Goal: Information Seeking & Learning: Get advice/opinions

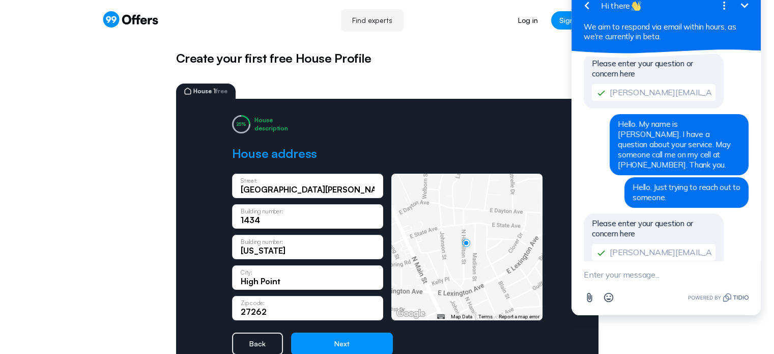
click at [378, 22] on link "Find experts" at bounding box center [372, 20] width 63 height 22
click at [628, 270] on textarea "New message" at bounding box center [666, 274] width 165 height 26
type textarea "Hello???"
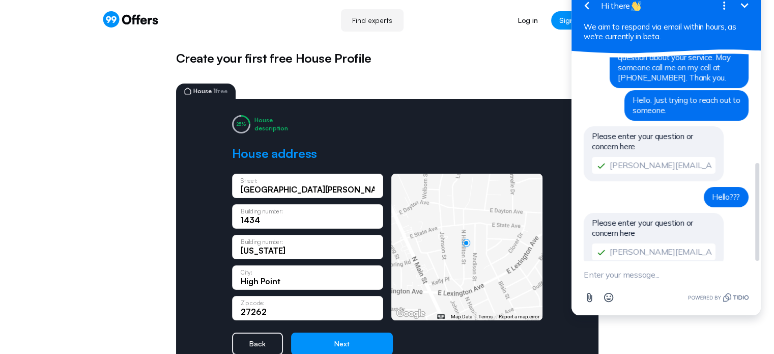
click at [646, 215] on div "Please enter your question or concern here tony.kormylo@gmail.com" at bounding box center [654, 240] width 140 height 55
click at [635, 218] on span "Please enter your question or concern here" at bounding box center [642, 228] width 101 height 20
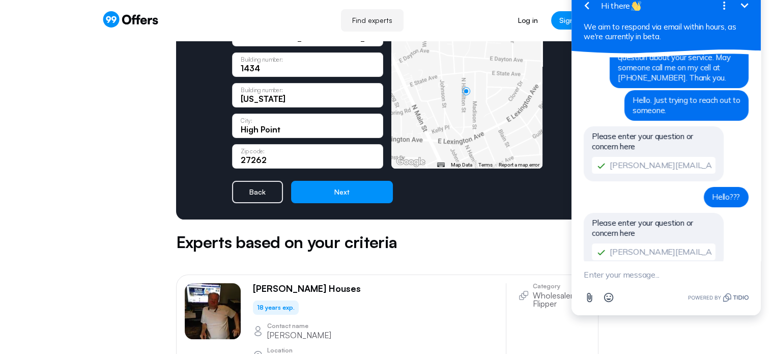
scroll to position [153, 0]
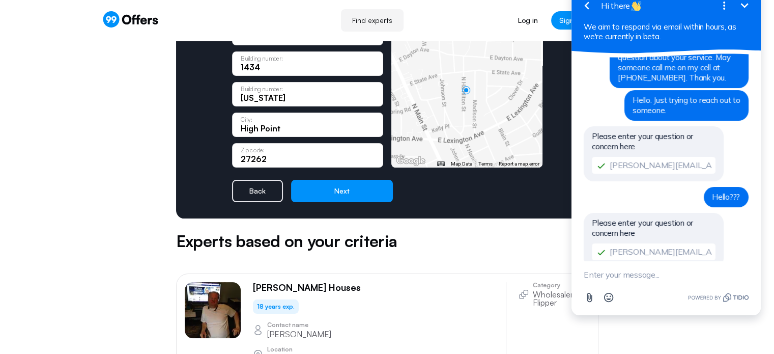
click at [356, 197] on button "Next" at bounding box center [342, 191] width 102 height 22
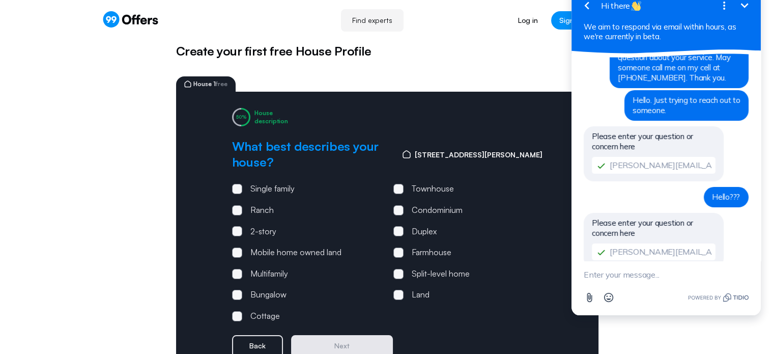
scroll to position [0, 0]
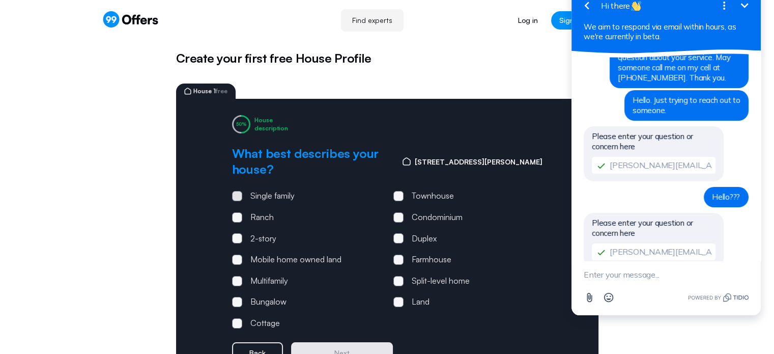
click at [236, 191] on span at bounding box center [237, 196] width 10 height 10
click at [0, 0] on input "Single family" at bounding box center [0, 0] width 0 height 0
click at [343, 342] on button "Next" at bounding box center [342, 353] width 102 height 22
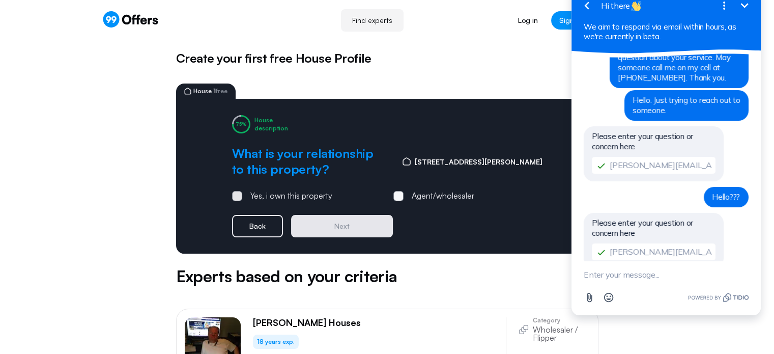
click at [236, 191] on span at bounding box center [237, 196] width 10 height 10
click at [0, 0] on input "Yes, i own this property" at bounding box center [0, 0] width 0 height 0
click at [344, 229] on button "Next" at bounding box center [342, 226] width 102 height 22
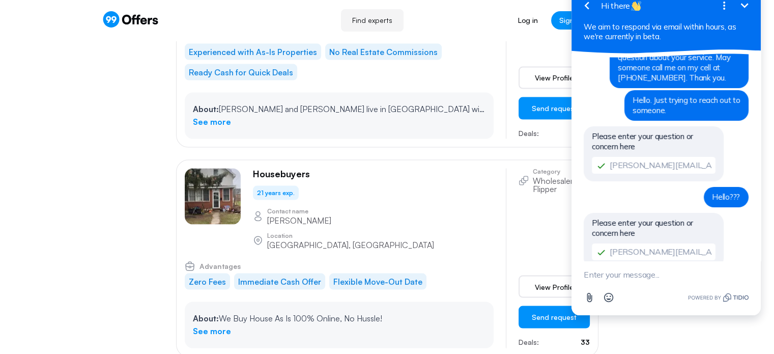
scroll to position [2239, 0]
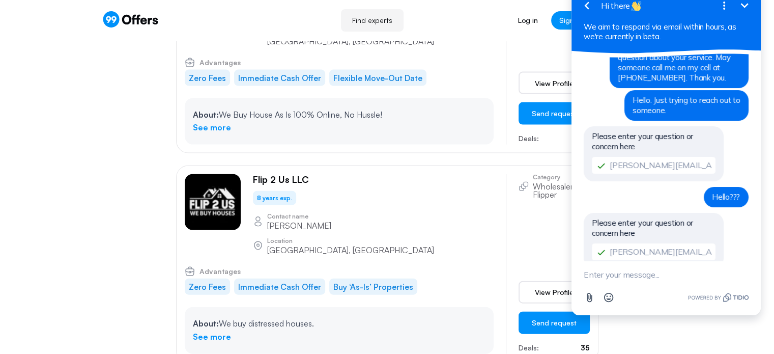
click at [592, 2] on icon "button" at bounding box center [587, 5] width 12 height 12
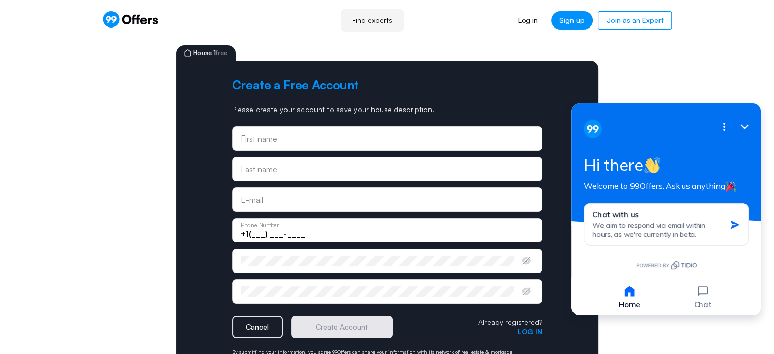
scroll to position [0, 0]
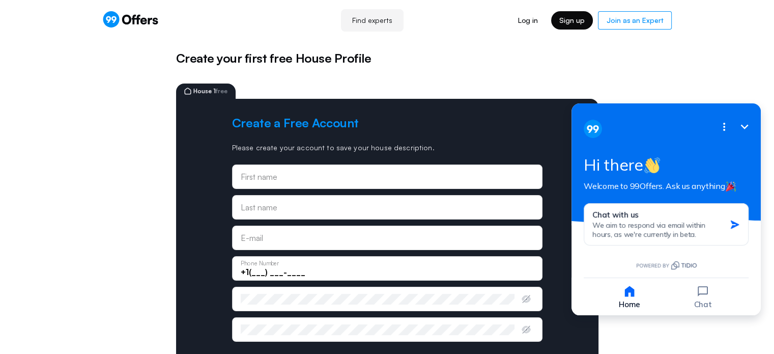
click at [565, 28] on link "Sign up" at bounding box center [572, 20] width 42 height 18
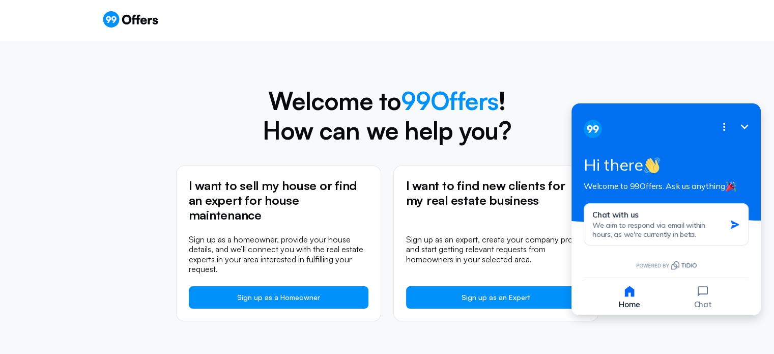
click at [122, 30] on div "Sign up" at bounding box center [387, 20] width 774 height 41
click at [122, 23] on icon at bounding box center [130, 19] width 56 height 16
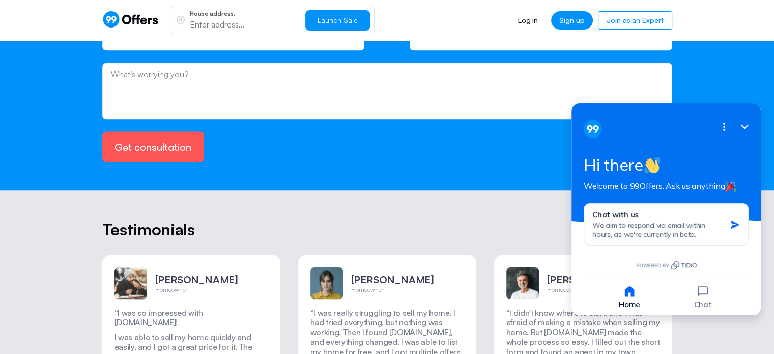
scroll to position [2551, 0]
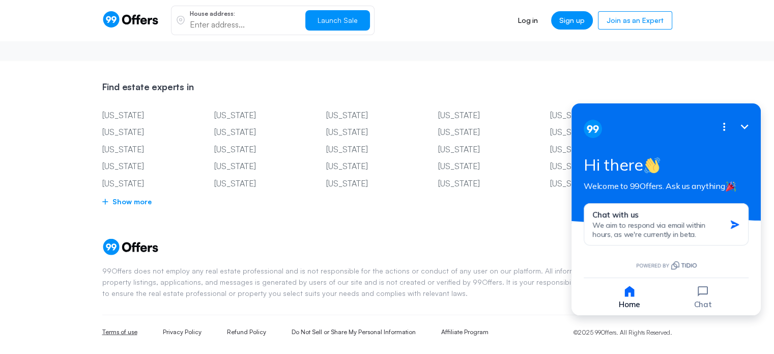
click at [108, 328] on link "Terms of use" at bounding box center [119, 332] width 35 height 9
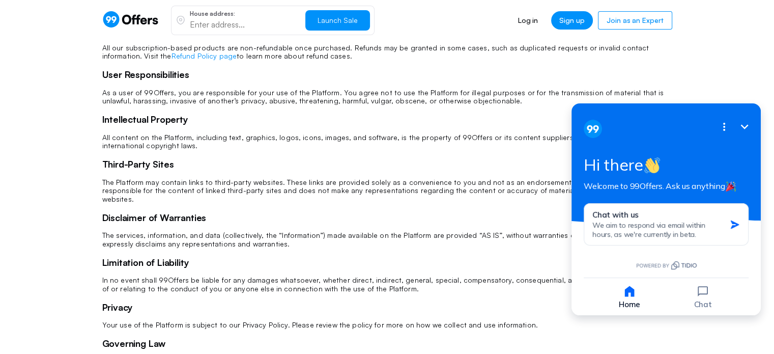
scroll to position [153, 0]
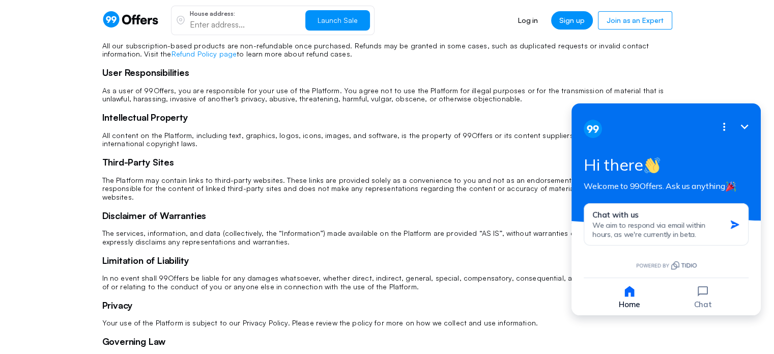
click at [746, 126] on icon "Minimize" at bounding box center [745, 126] width 8 height 5
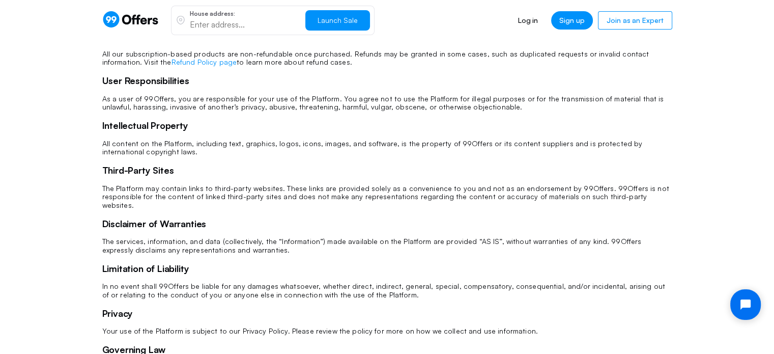
scroll to position [0, 0]
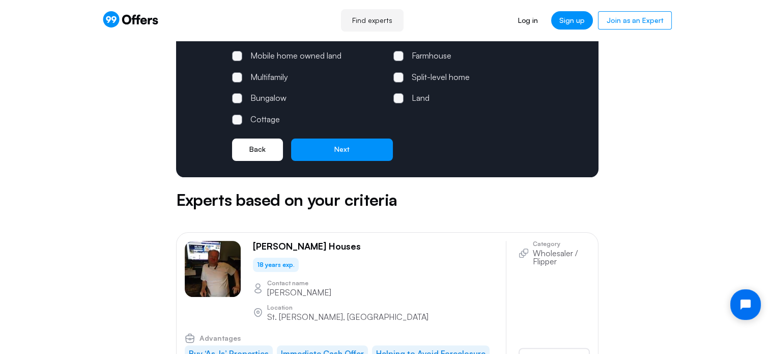
click at [267, 144] on button "Back" at bounding box center [257, 149] width 51 height 22
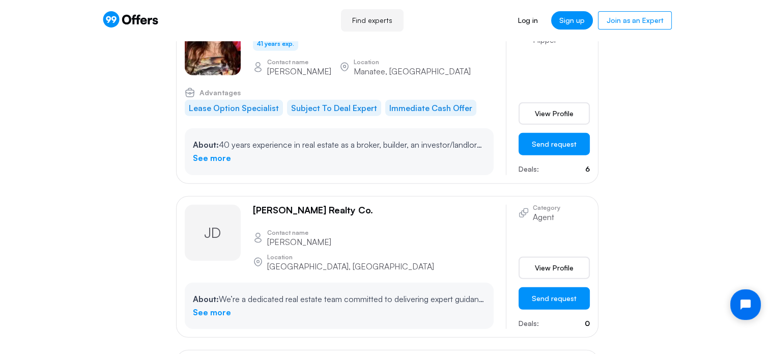
scroll to position [2545, 0]
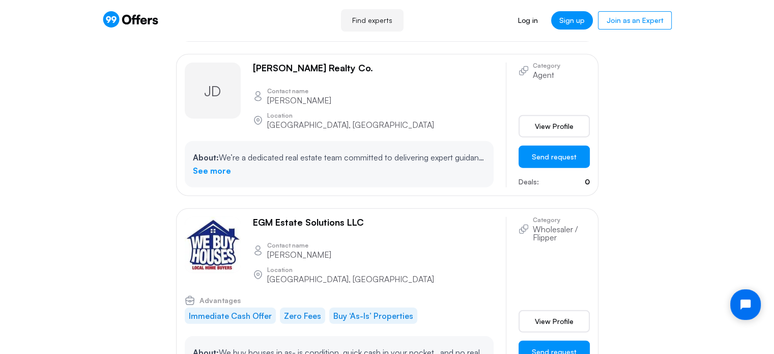
scroll to position [2697, 0]
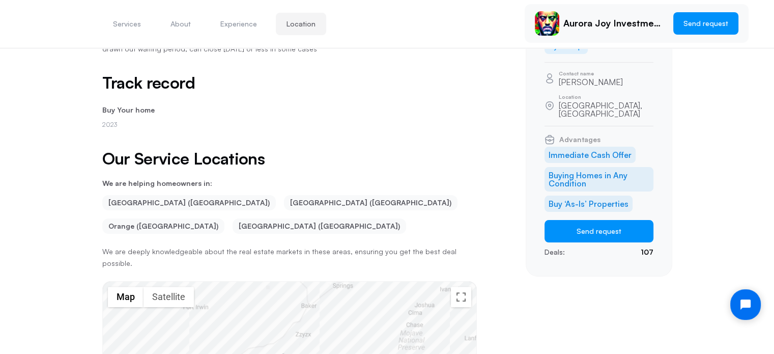
scroll to position [307, 0]
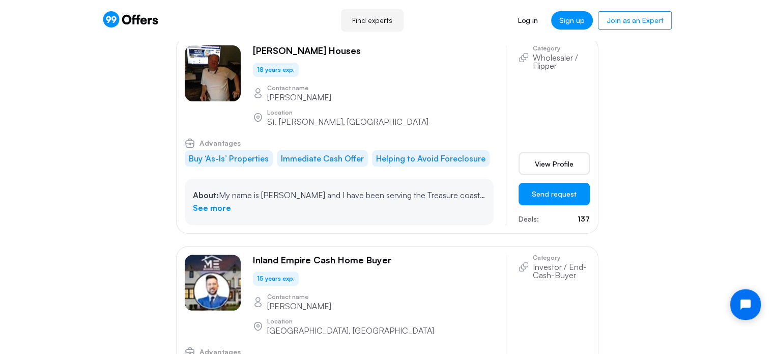
scroll to position [204, 0]
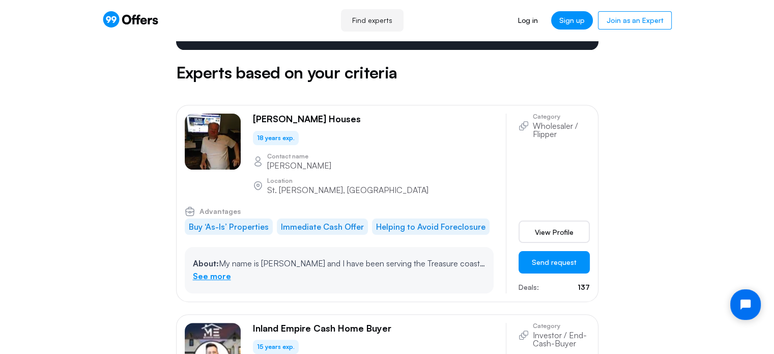
click at [216, 270] on link "See more" at bounding box center [212, 276] width 38 height 13
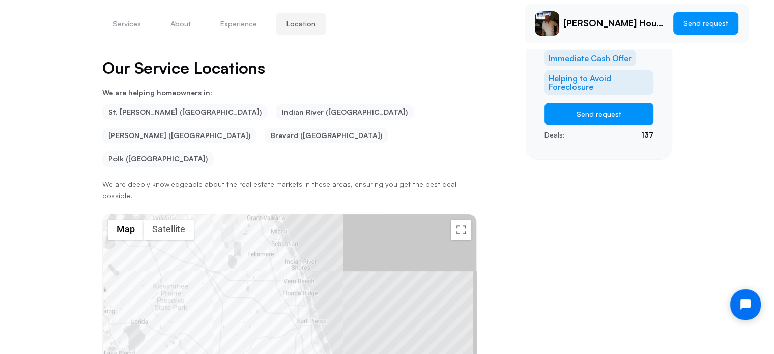
scroll to position [307, 0]
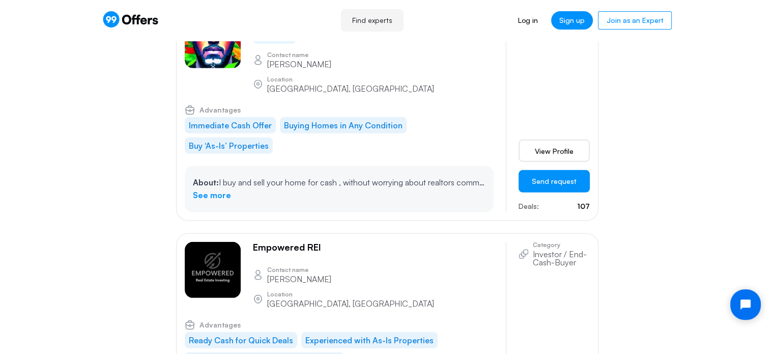
scroll to position [3003, 0]
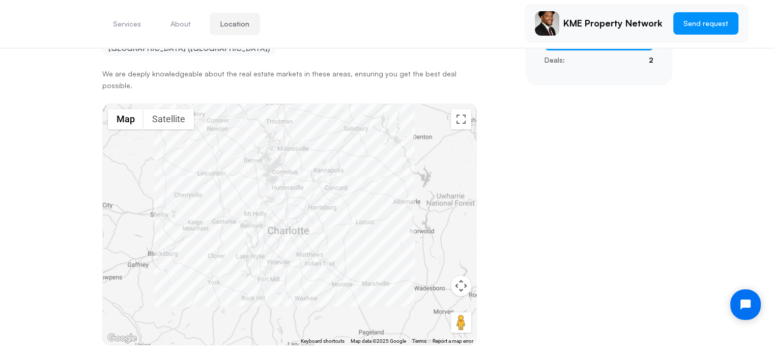
scroll to position [307, 0]
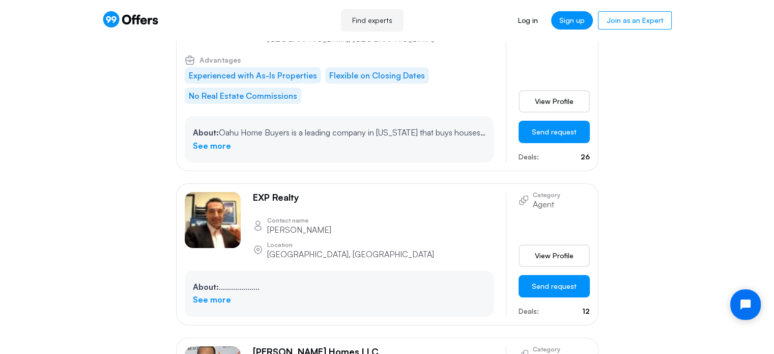
scroll to position [15421, 0]
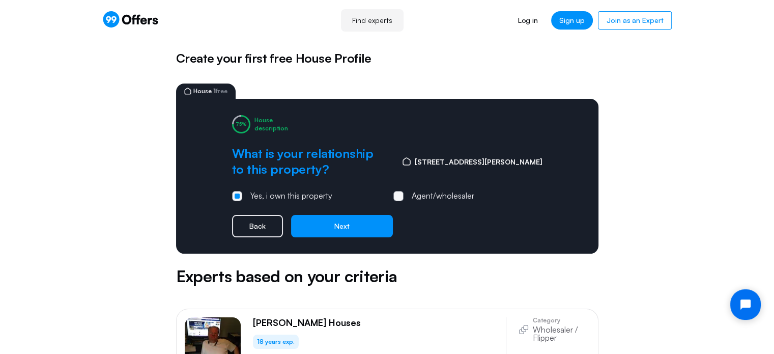
scroll to position [91, 0]
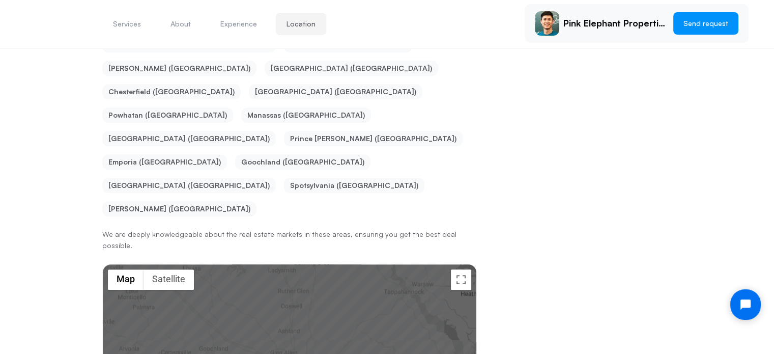
scroll to position [715, 0]
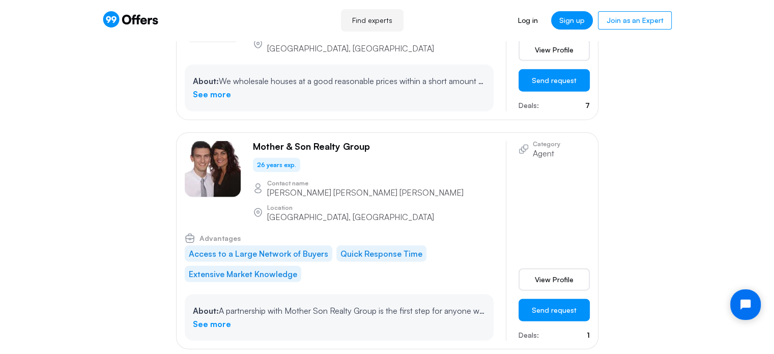
scroll to position [17839, 0]
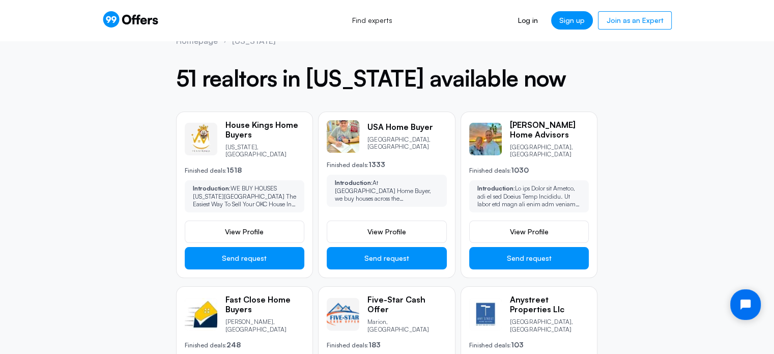
scroll to position [153, 0]
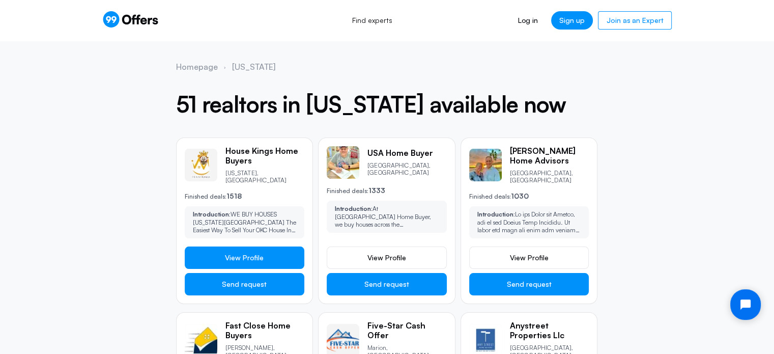
click at [226, 252] on span "View Profile" at bounding box center [244, 257] width 39 height 10
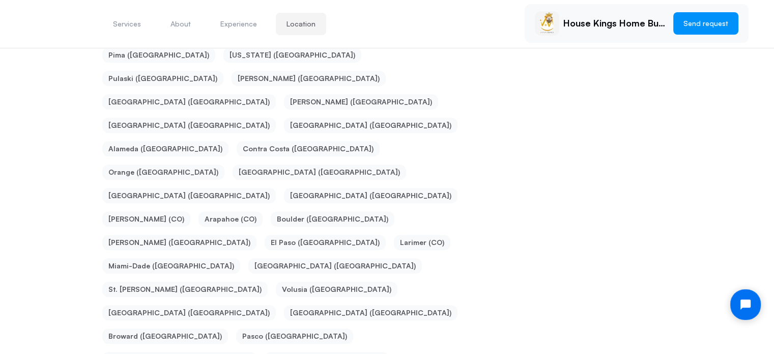
scroll to position [511, 0]
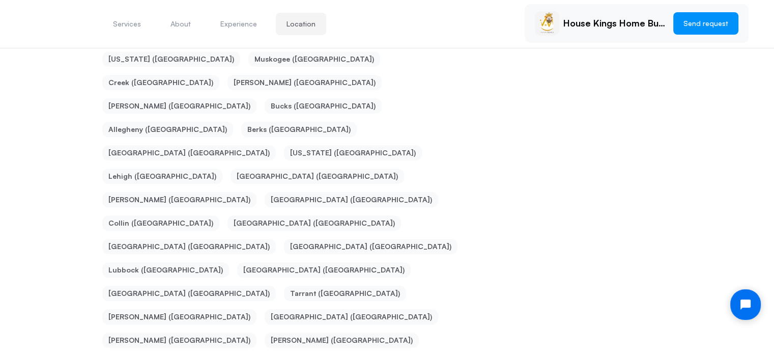
scroll to position [1162, 0]
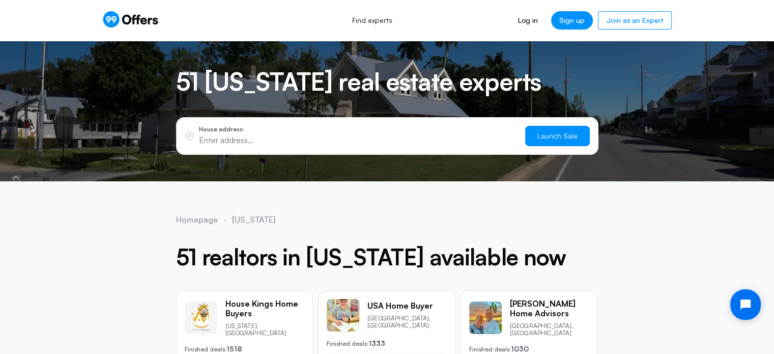
click at [250, 137] on input "text" at bounding box center [358, 139] width 318 height 11
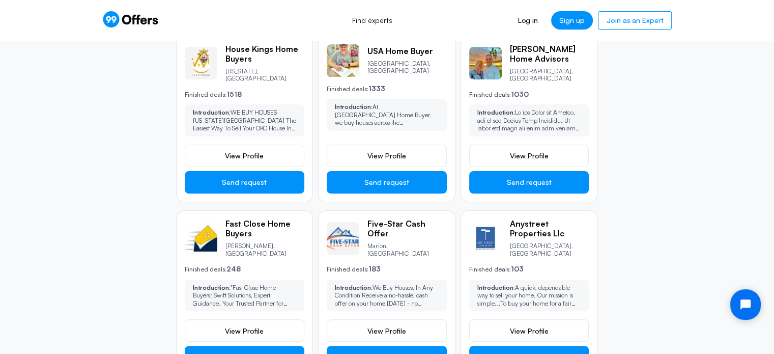
scroll to position [204, 0]
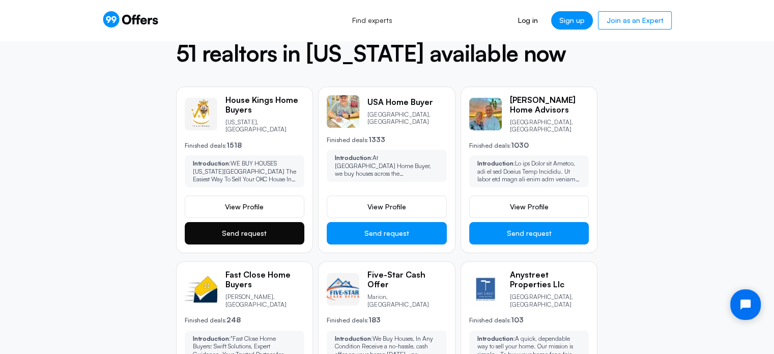
click at [244, 222] on button "Send request" at bounding box center [245, 233] width 120 height 22
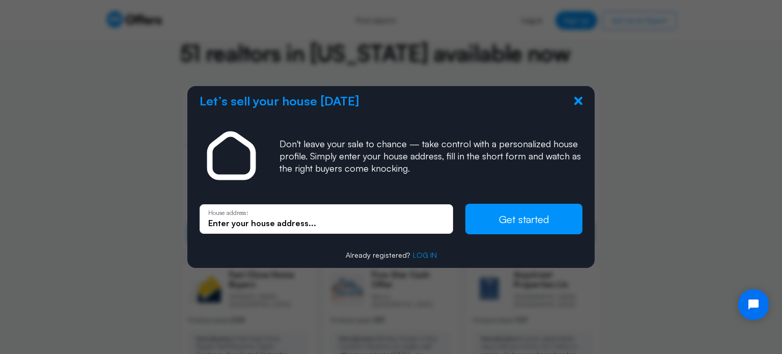
click at [578, 100] on icon at bounding box center [578, 101] width 8 height 8
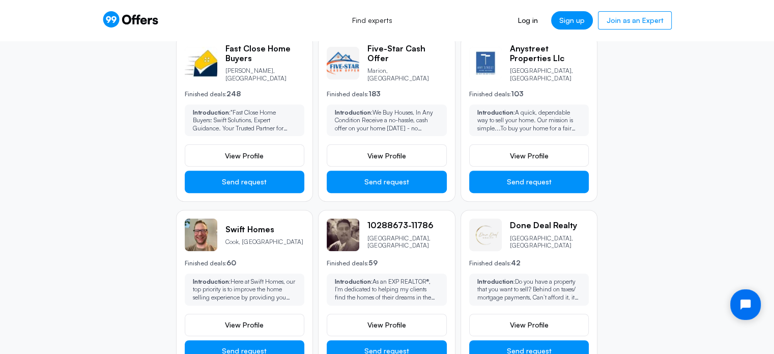
scroll to position [509, 0]
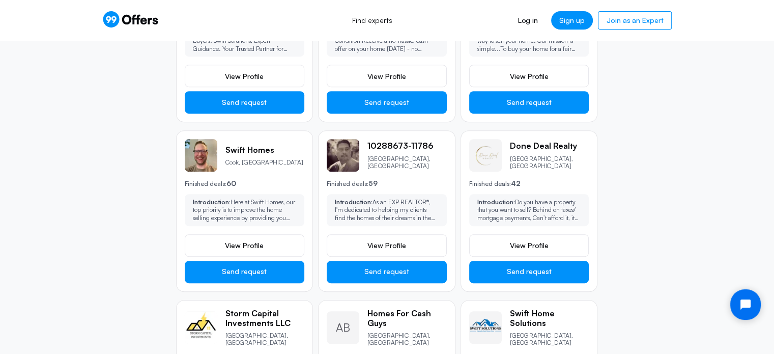
click at [351, 148] on img at bounding box center [343, 155] width 33 height 33
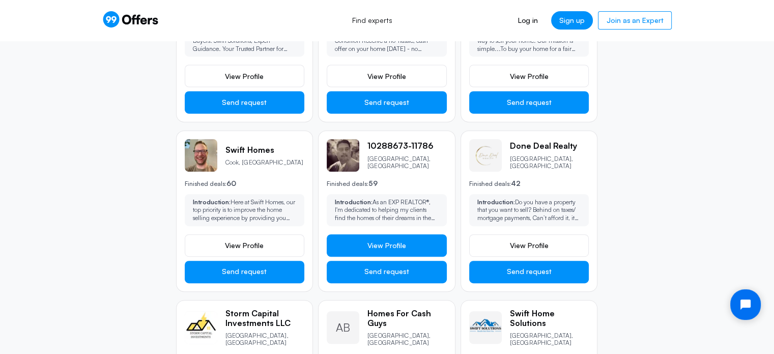
click at [373, 240] on span "View Profile" at bounding box center [386, 245] width 39 height 10
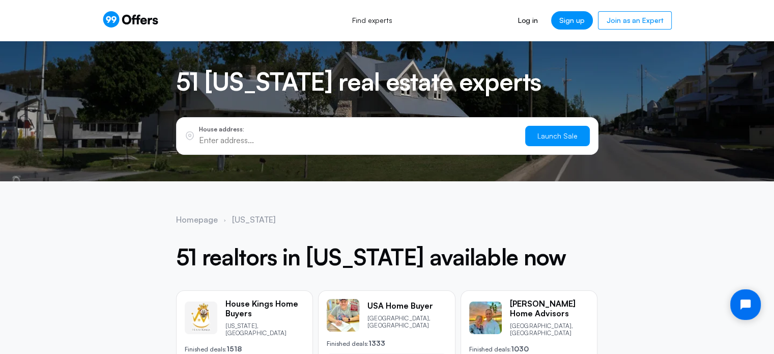
click at [262, 135] on input "text" at bounding box center [358, 139] width 318 height 11
click at [142, 14] on icon at bounding box center [130, 19] width 56 height 16
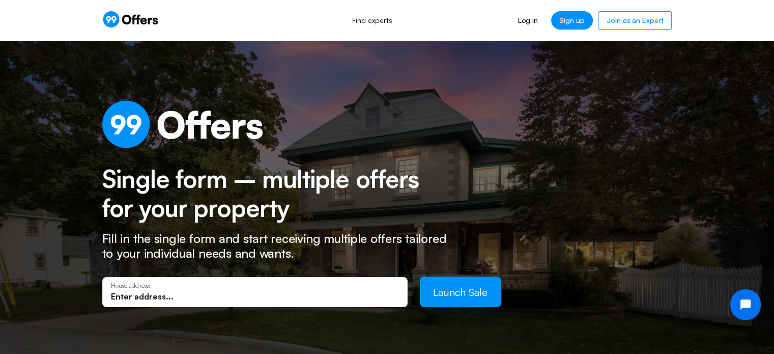
click at [211, 293] on input "text" at bounding box center [255, 296] width 288 height 11
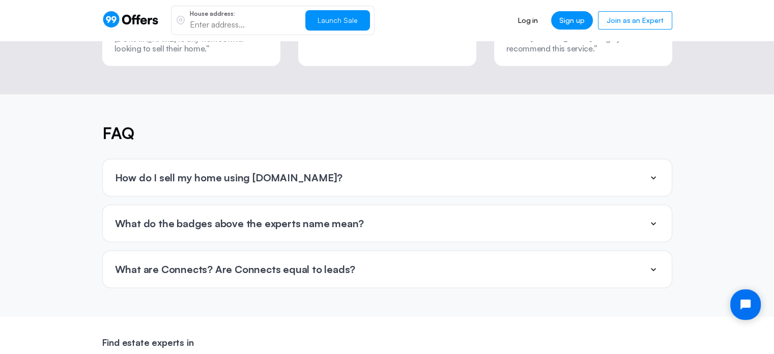
scroll to position [2341, 0]
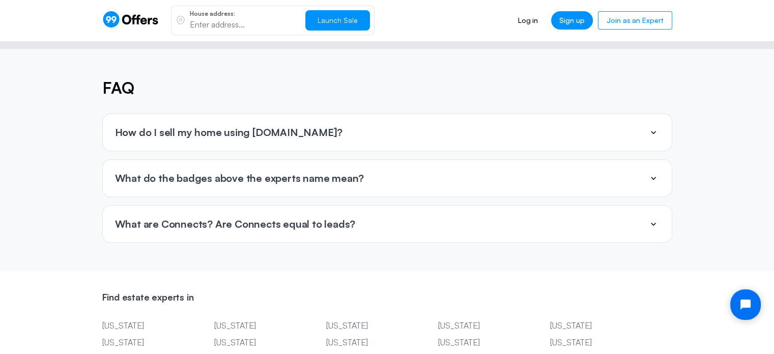
click at [258, 173] on p "What do the badges above the experts name mean?" at bounding box center [239, 178] width 249 height 11
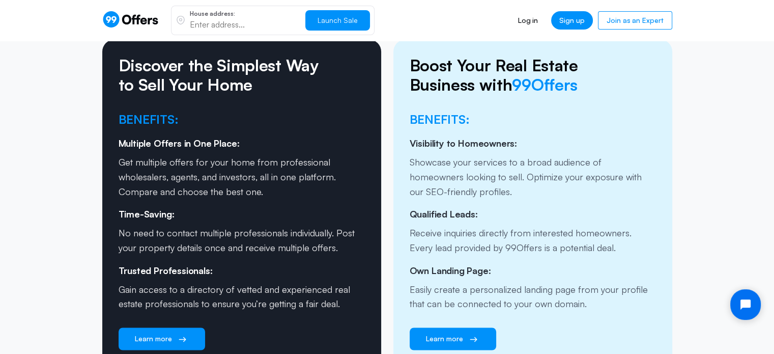
scroll to position [1425, 0]
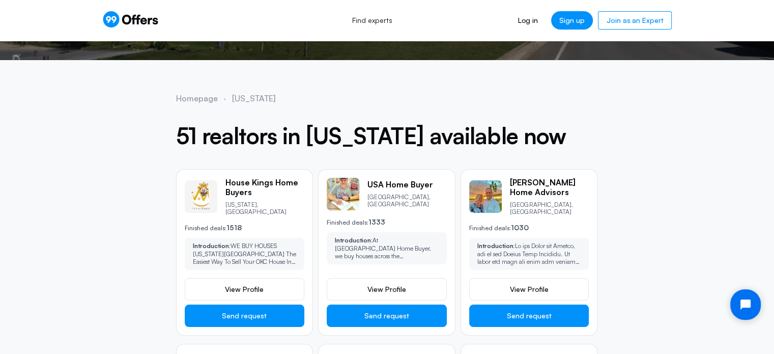
scroll to position [204, 0]
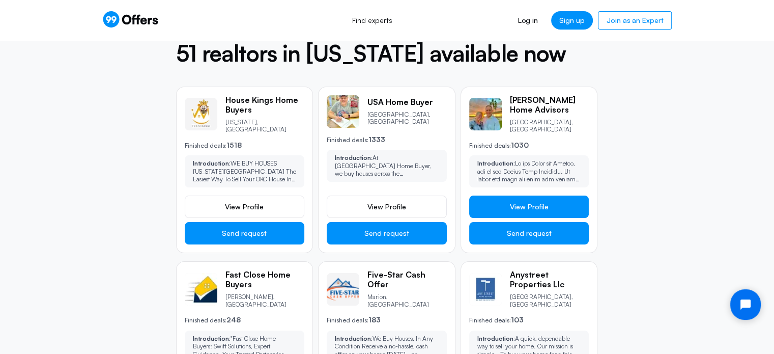
click at [543, 202] on span "View Profile" at bounding box center [529, 207] width 39 height 10
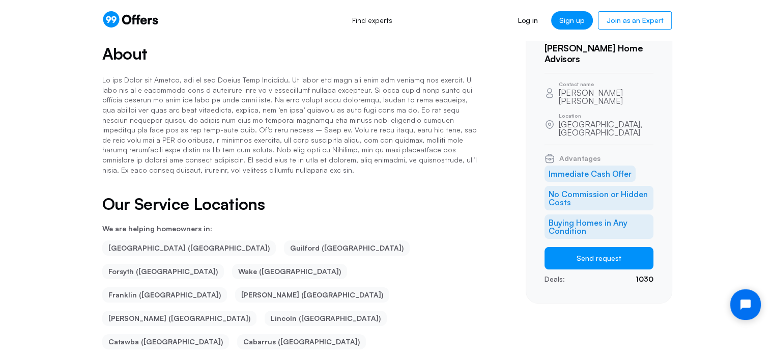
scroll to position [51, 0]
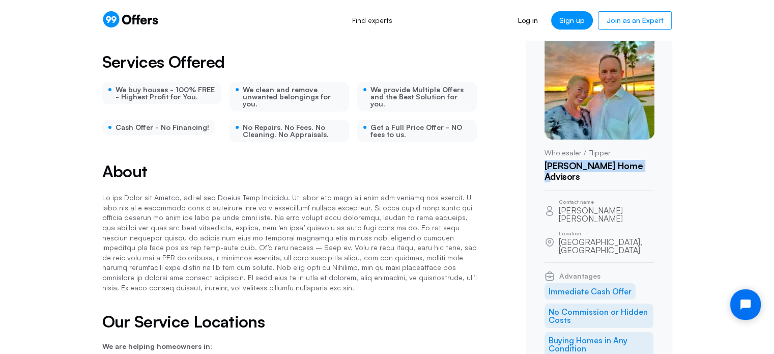
drag, startPoint x: 544, startPoint y: 163, endPoint x: 638, endPoint y: 169, distance: 94.4
click at [638, 169] on div "Wholesaler / Flipper Burson Home Advisors Contact name Jerry Burson Tamera Niel…" at bounding box center [599, 216] width 147 height 410
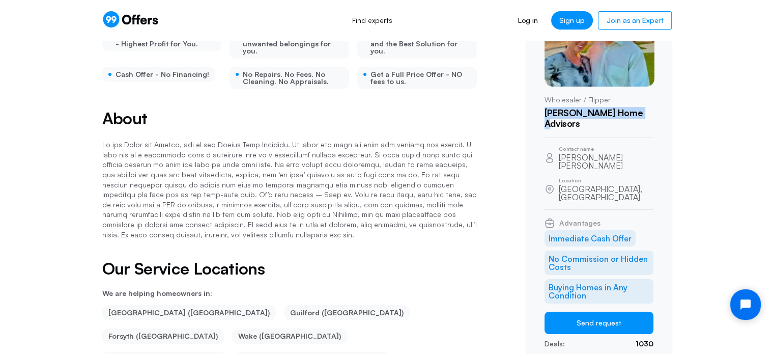
scroll to position [0, 0]
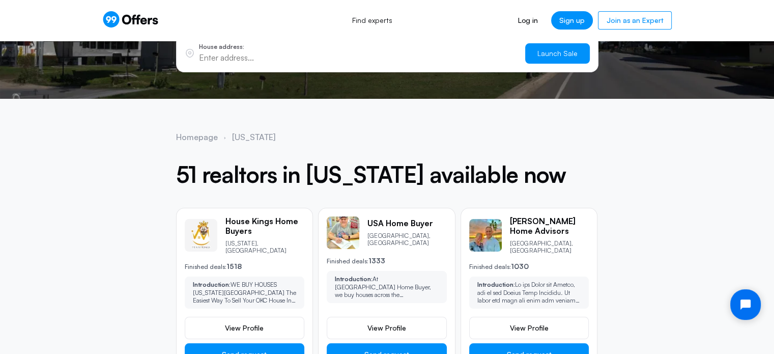
scroll to position [254, 0]
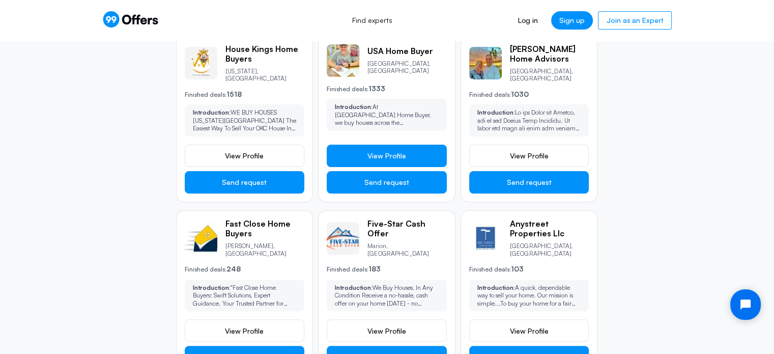
click at [394, 145] on link "View Profile" at bounding box center [387, 156] width 120 height 22
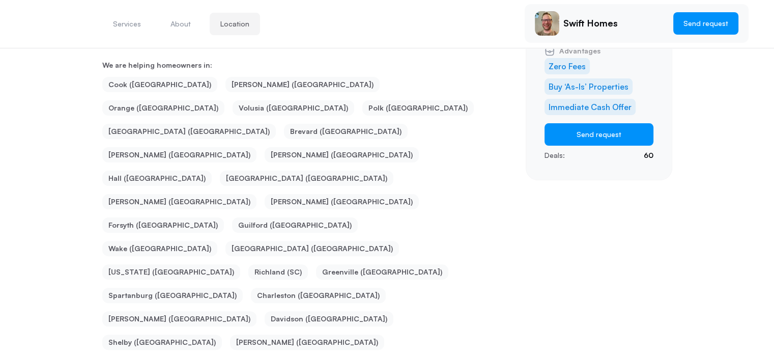
click at [242, 217] on li "Guilford ([GEOGRAPHIC_DATA])" at bounding box center [295, 224] width 126 height 15
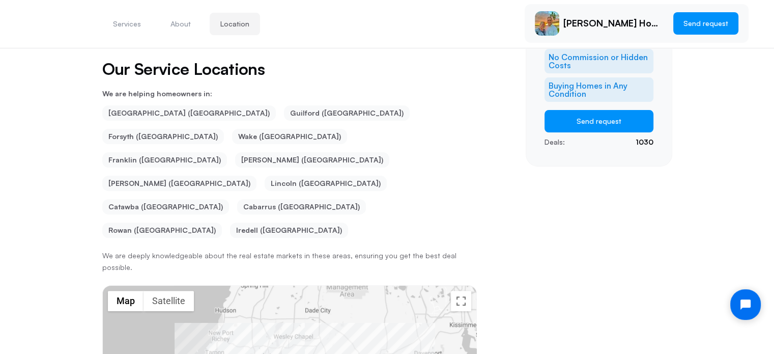
scroll to position [307, 0]
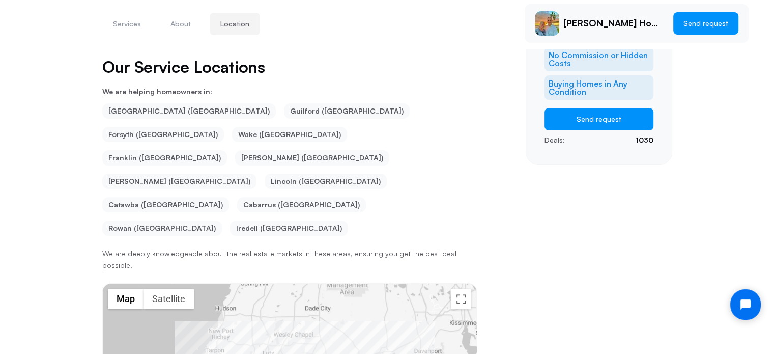
click at [284, 105] on li "Guilford (NC)" at bounding box center [347, 110] width 126 height 15
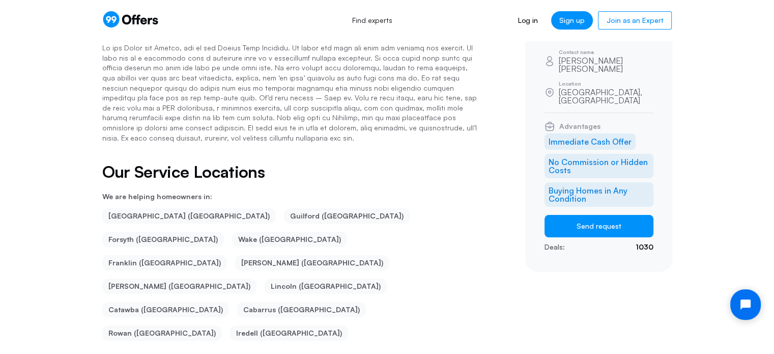
scroll to position [44, 0]
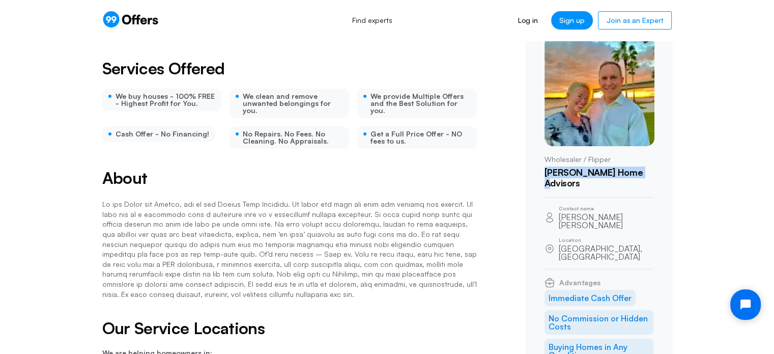
drag, startPoint x: 542, startPoint y: 169, endPoint x: 653, endPoint y: 171, distance: 111.5
click at [653, 171] on div "Wholesaler / Flipper Burson Home Advisors Contact name Jerry Burson Tamera Niel…" at bounding box center [599, 222] width 147 height 410
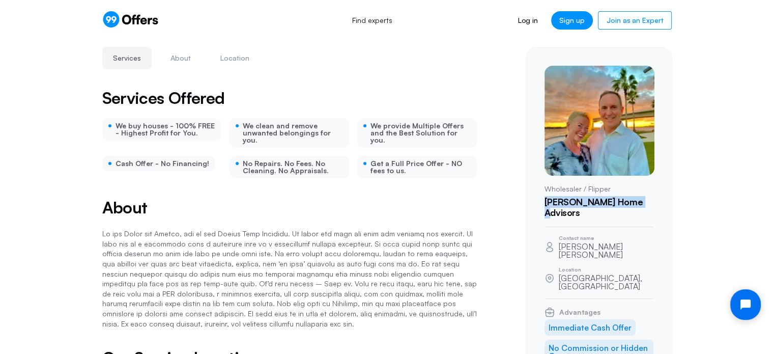
scroll to position [0, 0]
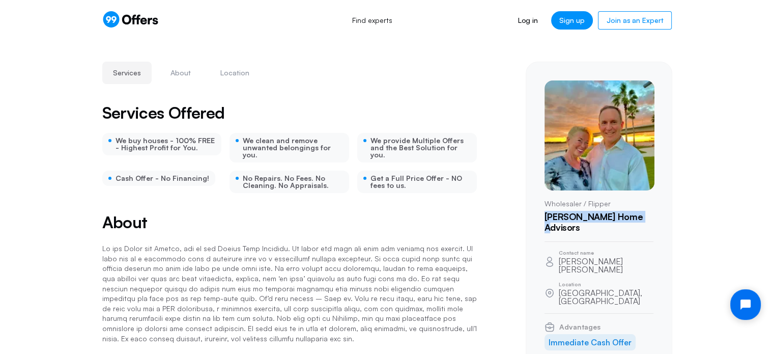
click at [158, 20] on icon at bounding box center [130, 19] width 56 height 16
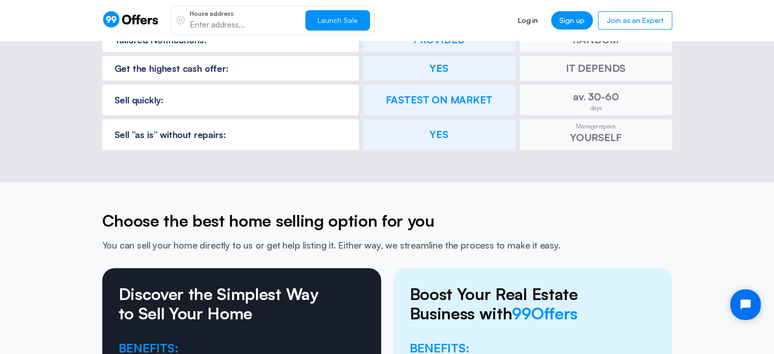
scroll to position [1476, 0]
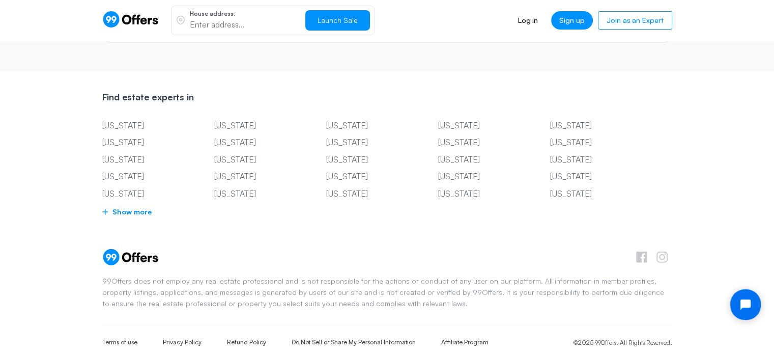
scroll to position [2542, 0]
click at [122, 205] on span "Show more" at bounding box center [387, 211] width 570 height 13
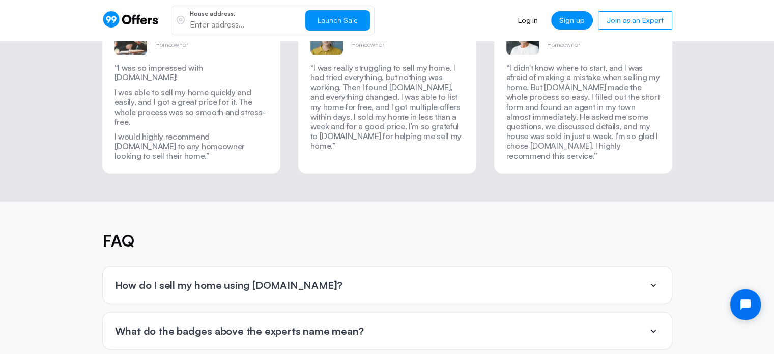
scroll to position [2576, 0]
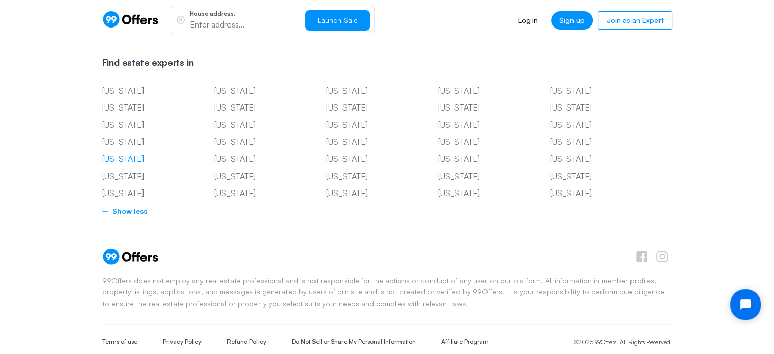
click at [145, 153] on link "[US_STATE]" at bounding box center [142, 159] width 81 height 13
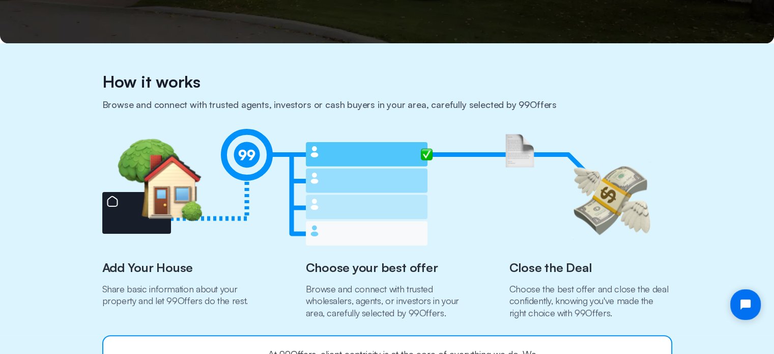
scroll to position [201, 0]
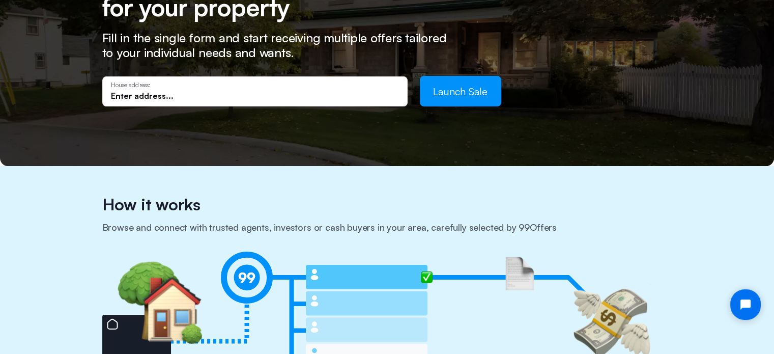
click at [139, 85] on p "House address:" at bounding box center [255, 84] width 288 height 7
click at [167, 97] on input "text" at bounding box center [255, 95] width 288 height 11
